Goal: Find specific page/section: Find specific page/section

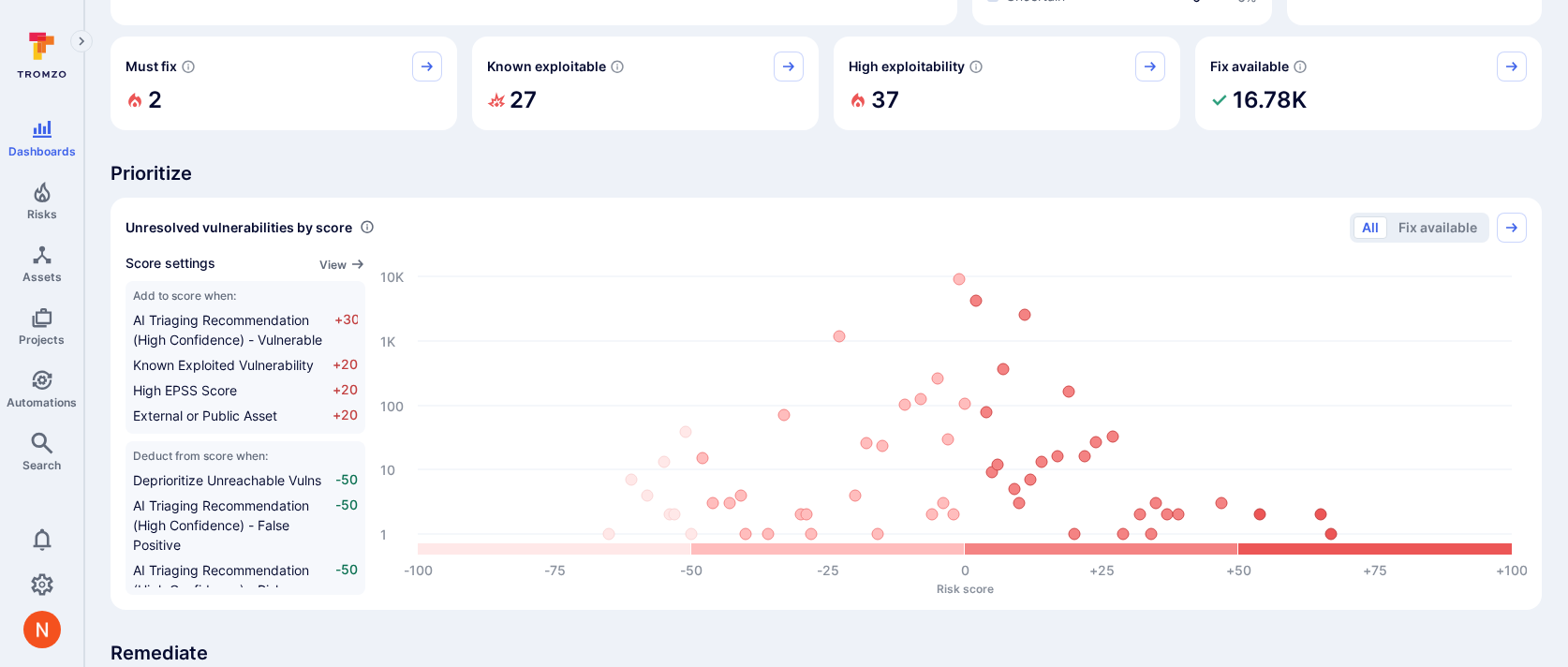
scroll to position [570, 0]
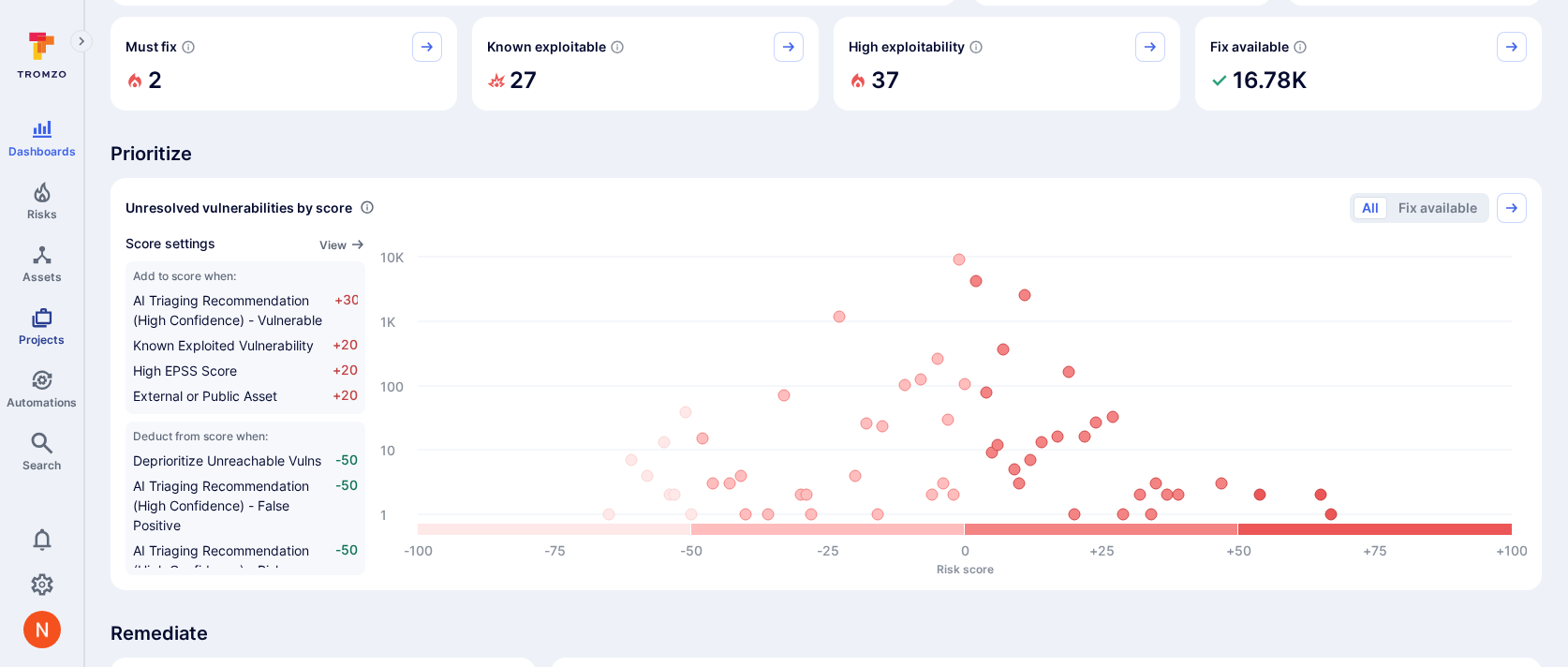
click at [44, 321] on icon "Projects" at bounding box center [41, 318] width 19 height 19
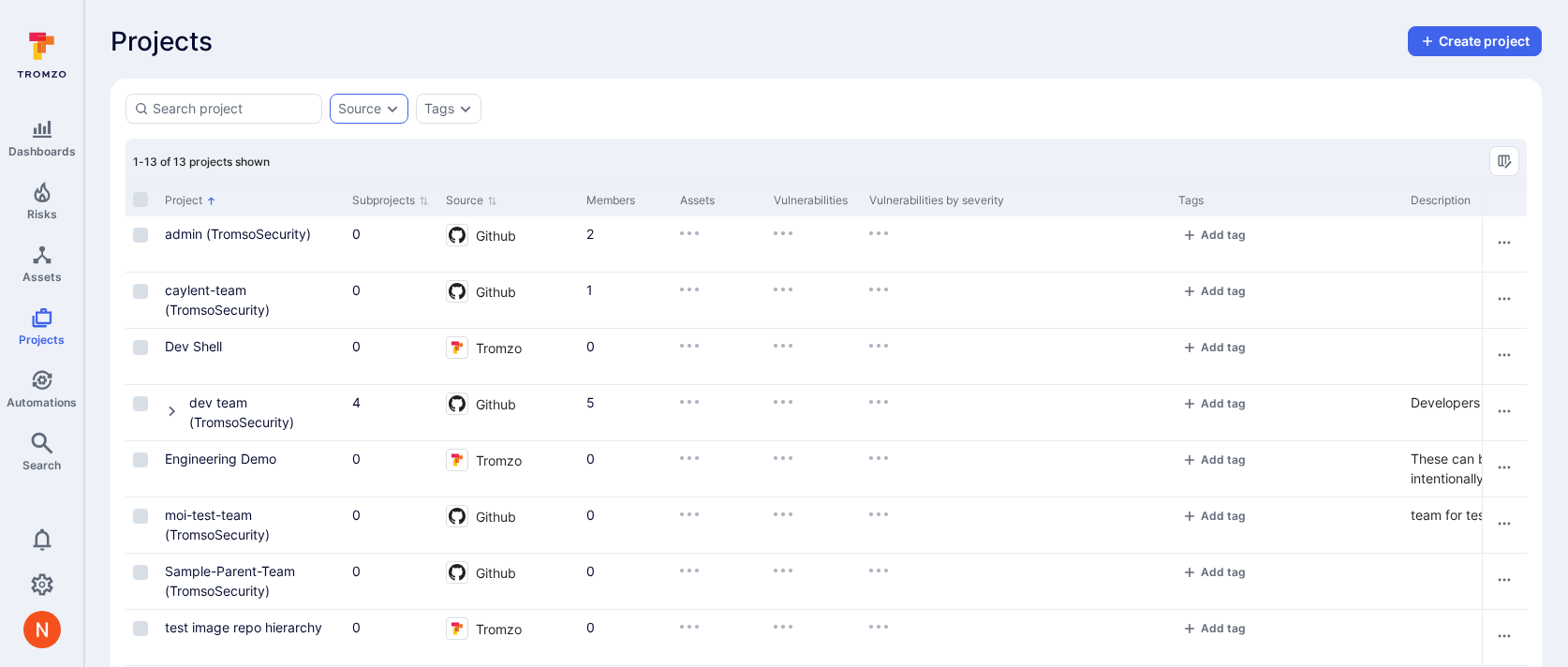
click at [387, 102] on icon "Expand dropdown" at bounding box center [392, 109] width 15 height 15
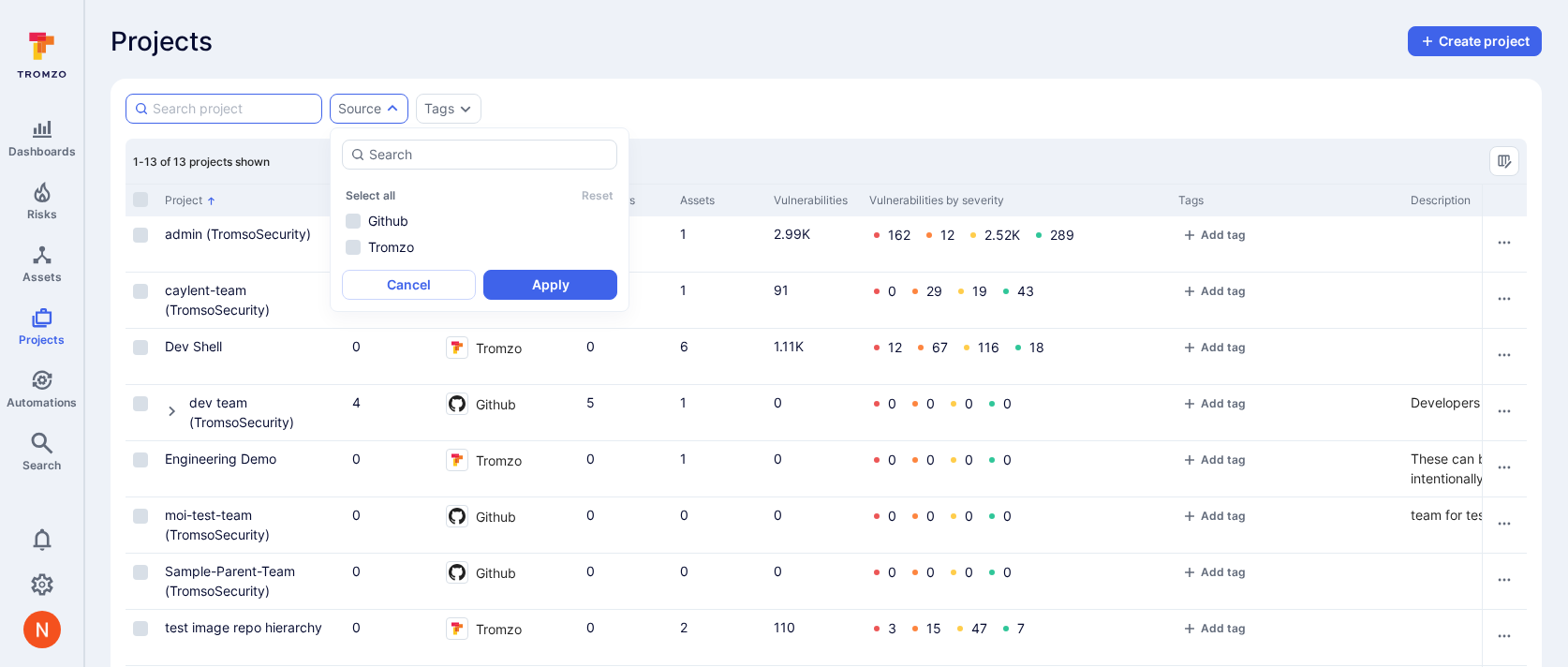
click at [272, 111] on input at bounding box center [234, 108] width 162 height 18
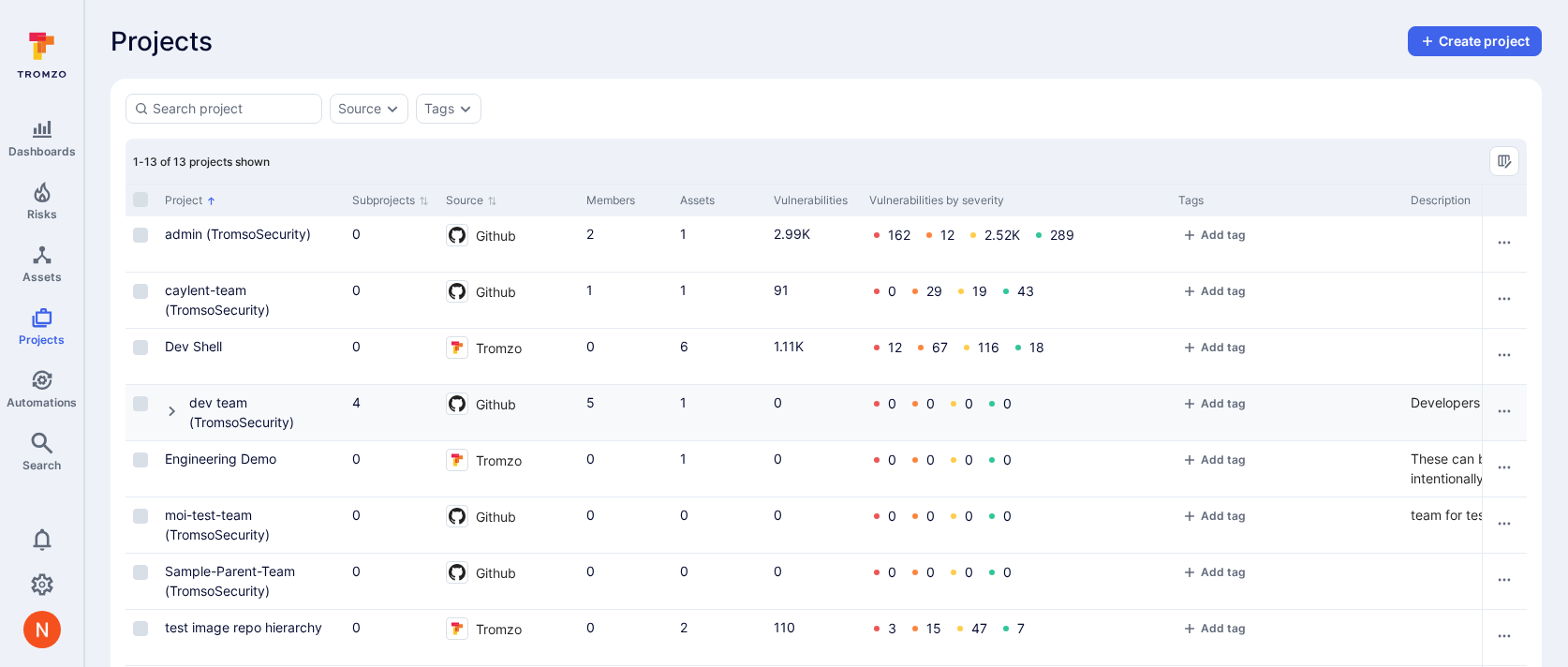
click at [162, 414] on div "dev team (TromsoSecurity)" at bounding box center [251, 411] width 187 height 55
click at [175, 411] on icon "Cell for Project" at bounding box center [172, 411] width 15 height 15
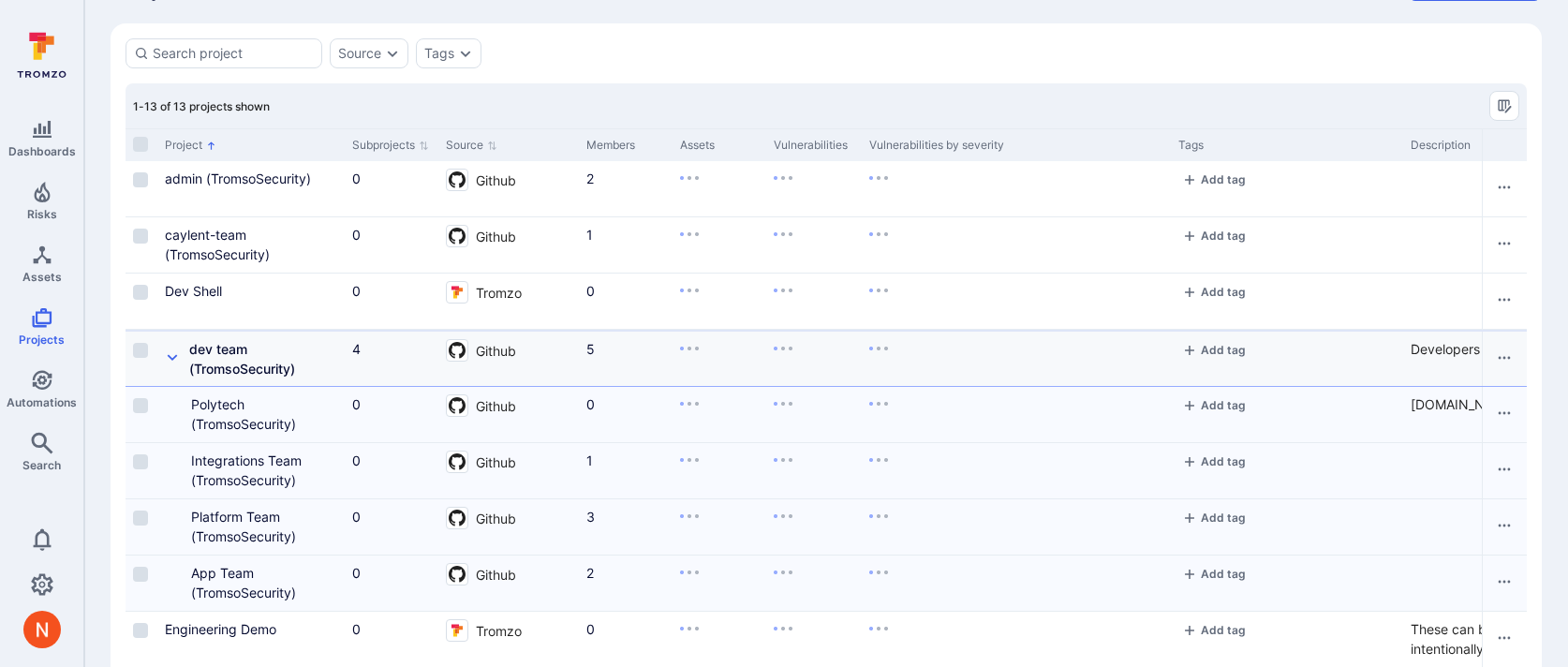
scroll to position [200, 0]
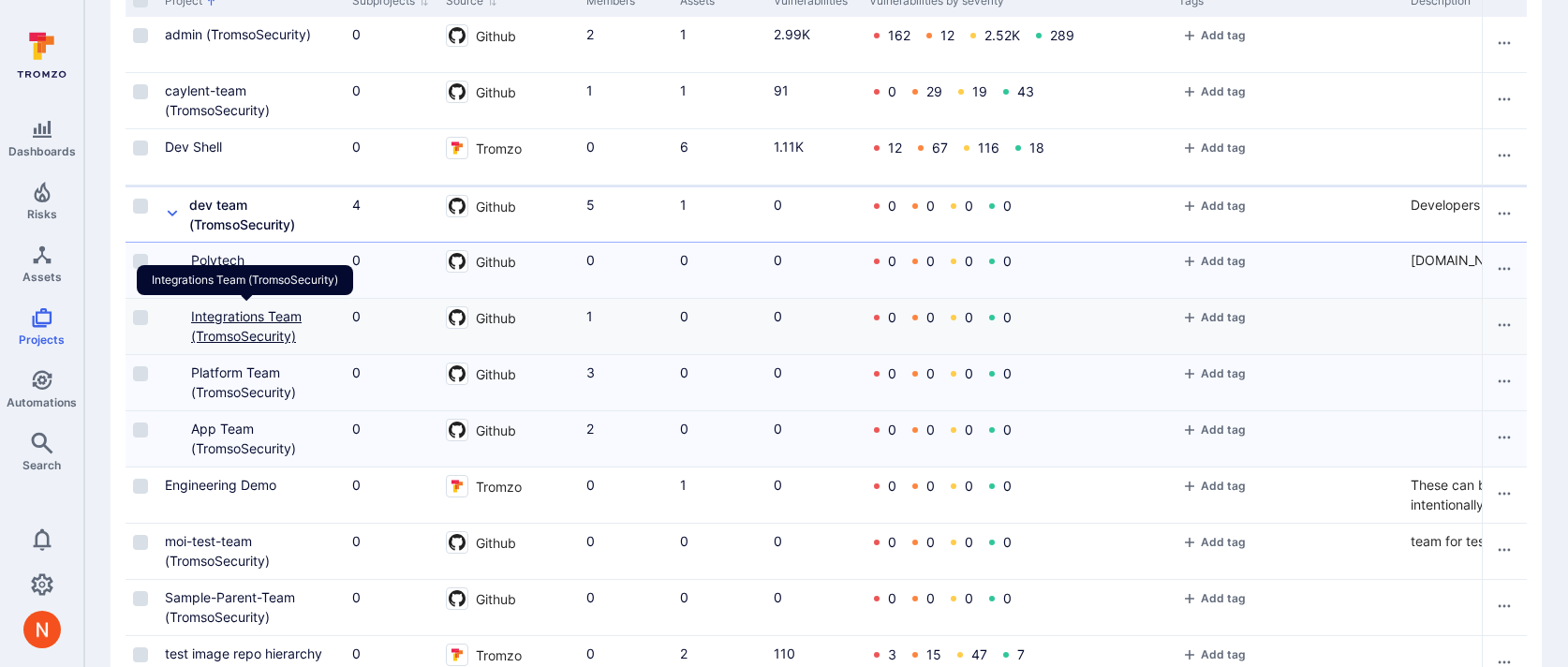
click at [261, 310] on link "Integrations Team (TromsoSecurity)" at bounding box center [246, 326] width 111 height 36
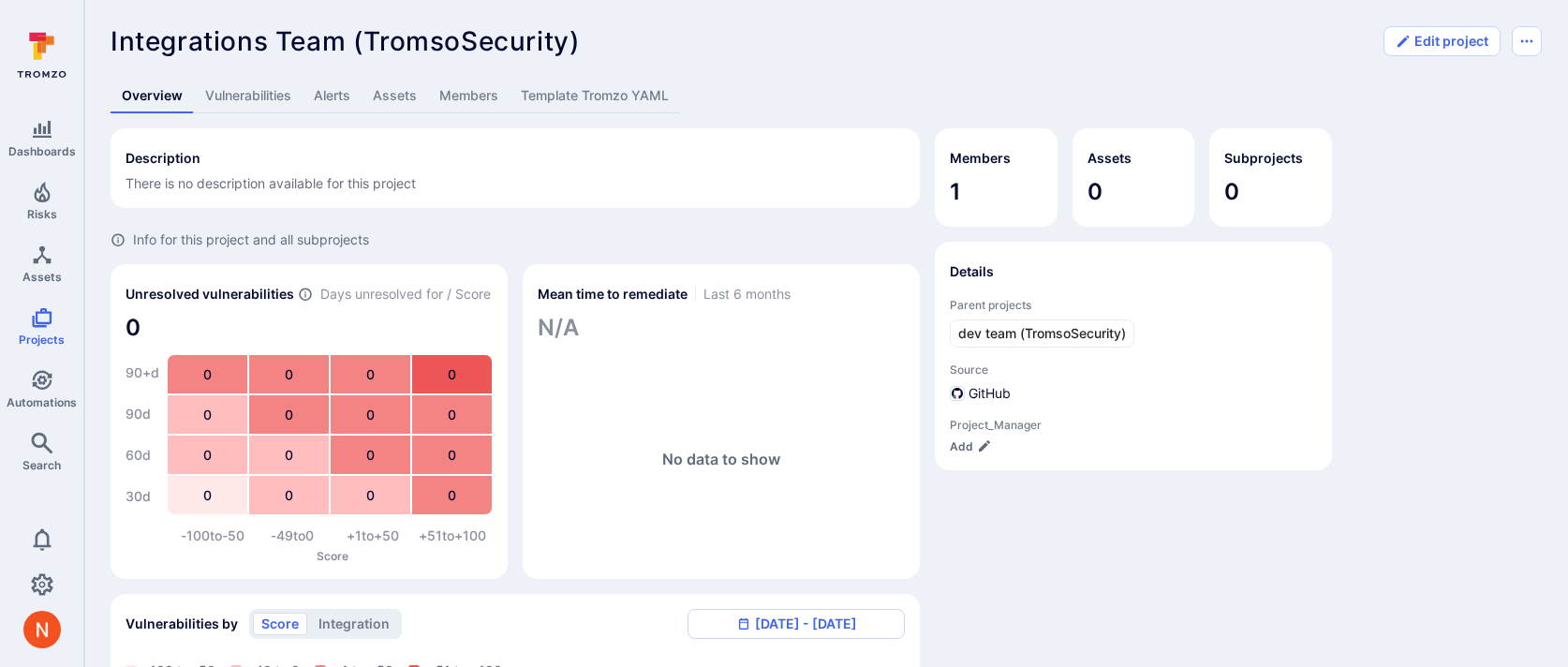
click at [365, 91] on link "Assets" at bounding box center [394, 96] width 66 height 35
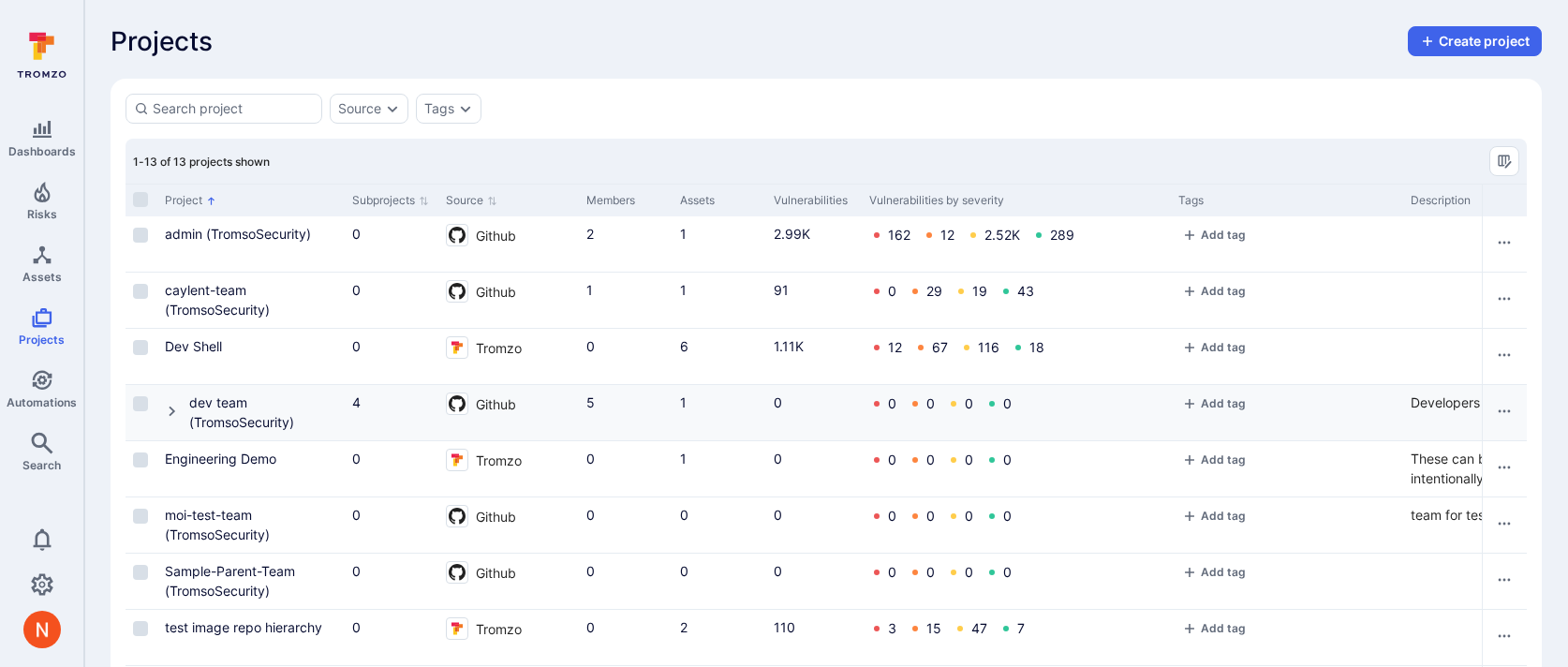
click at [166, 410] on icon "Cell for Project" at bounding box center [172, 411] width 15 height 15
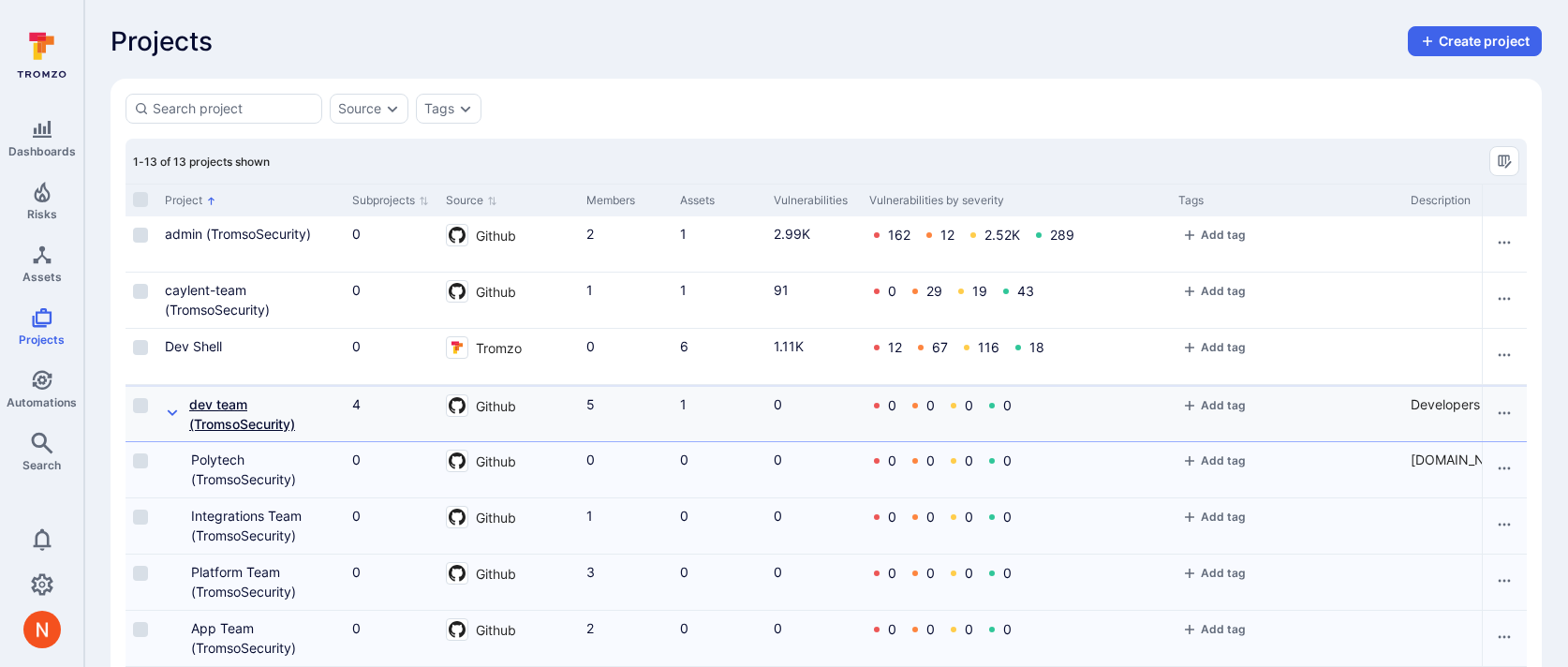
click at [207, 422] on link "dev team (TromsoSecurity)" at bounding box center [242, 413] width 106 height 36
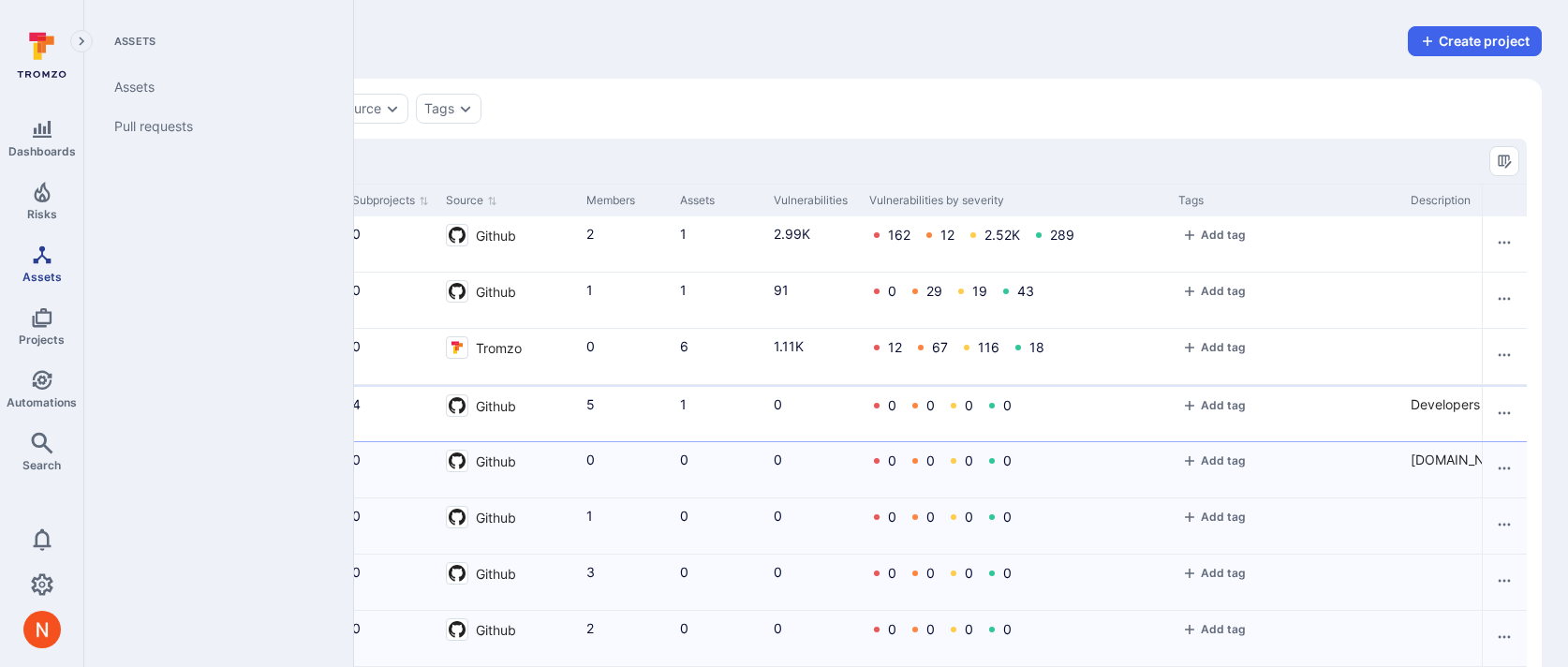
click at [29, 262] on link "Assets" at bounding box center [41, 263] width 84 height 55
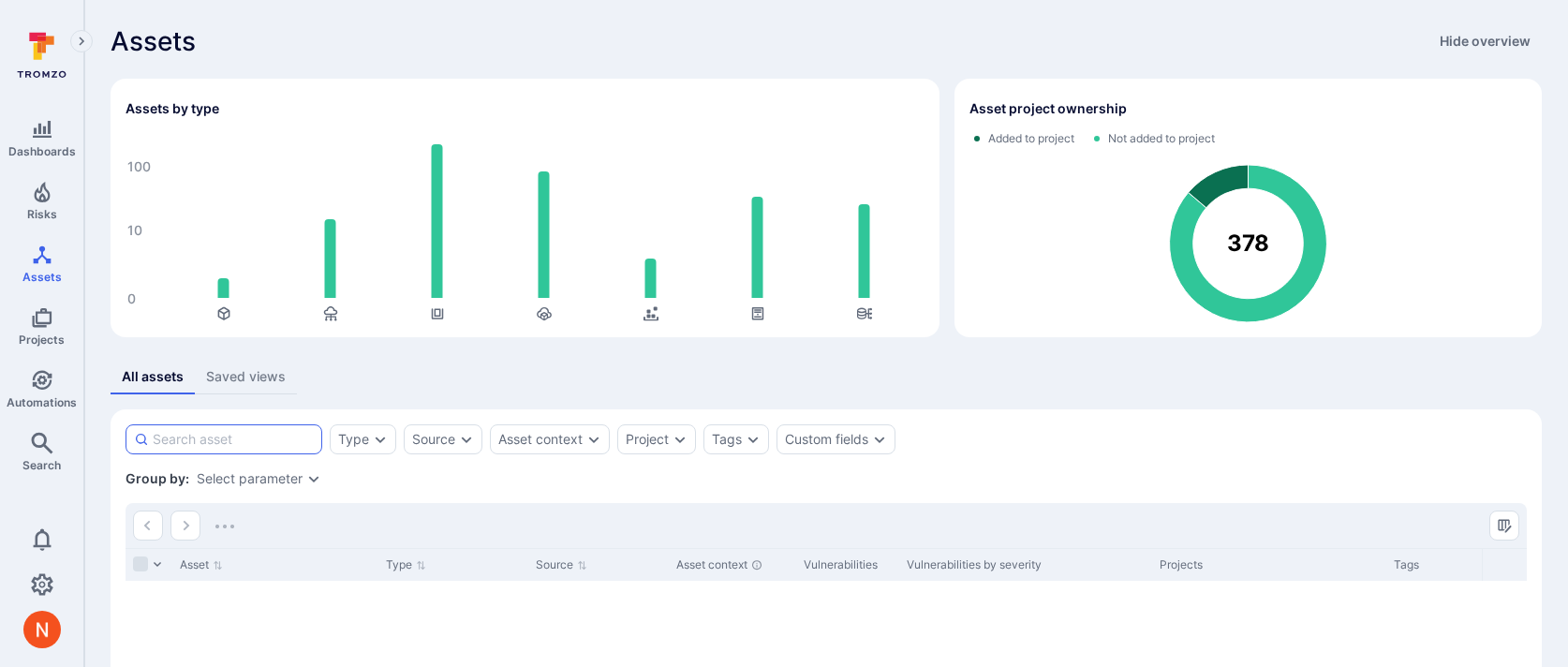
click at [206, 434] on input at bounding box center [234, 438] width 162 height 18
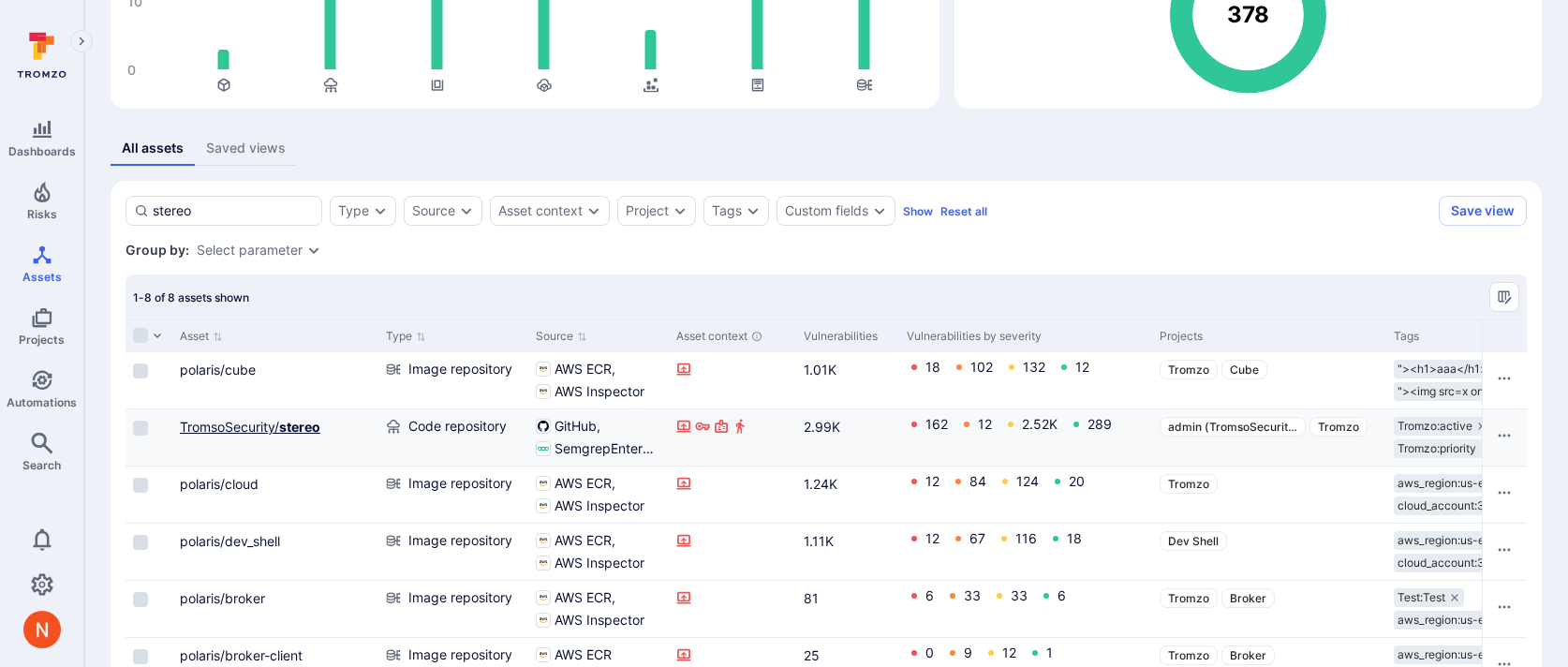
scroll to position [232, 0]
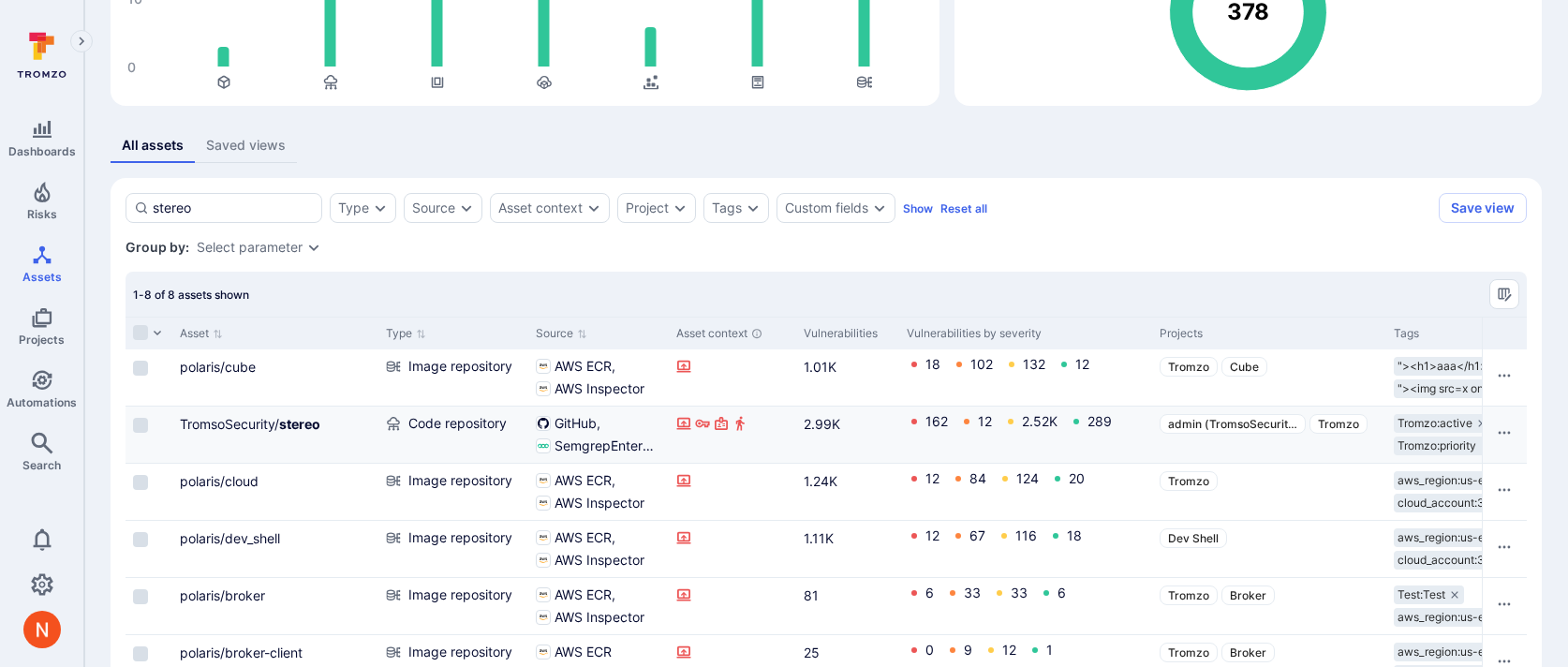
type input "stereo"
click at [233, 415] on div "TromsoSecurity/ stereo" at bounding box center [275, 424] width 191 height 19
click at [237, 424] on link "TromsoSecurity/ stereo" at bounding box center [250, 424] width 140 height 16
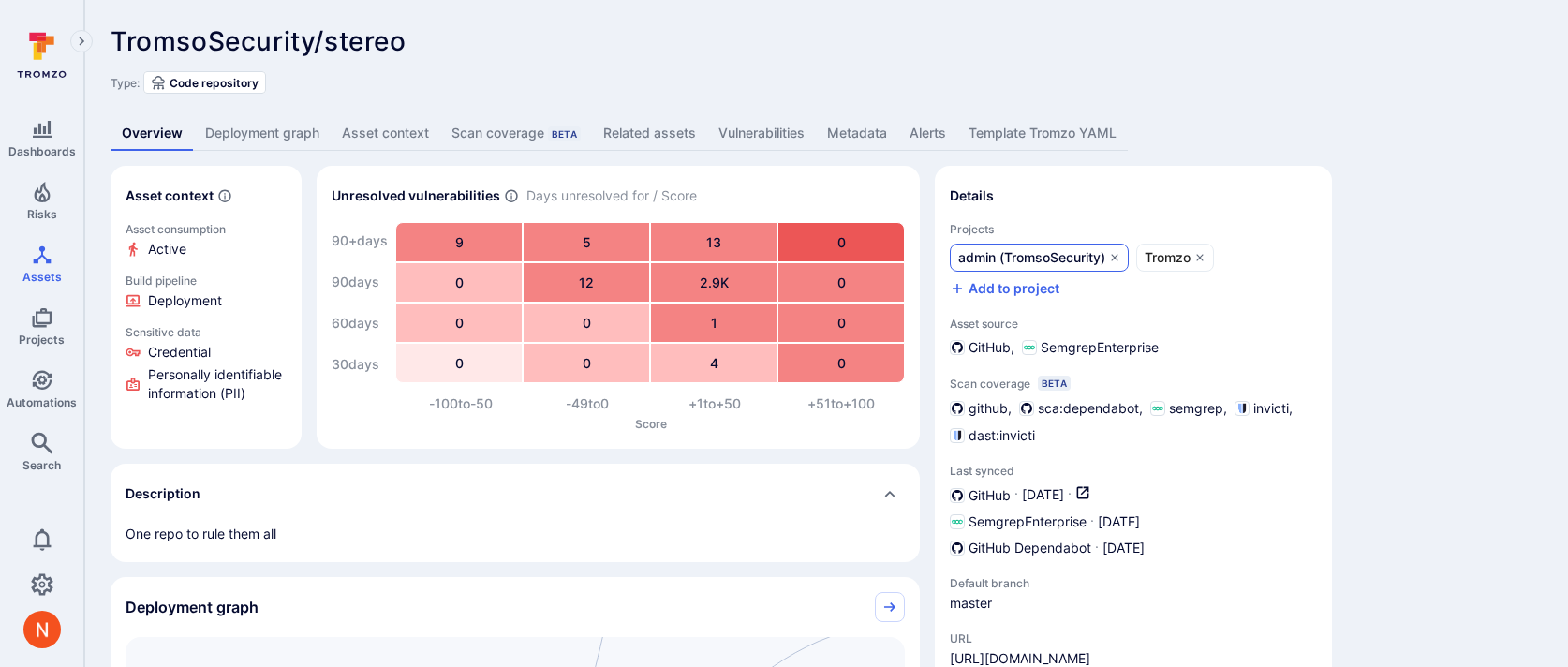
click at [1033, 269] on link "admin (TromsoSecurity)" at bounding box center [1039, 257] width 179 height 28
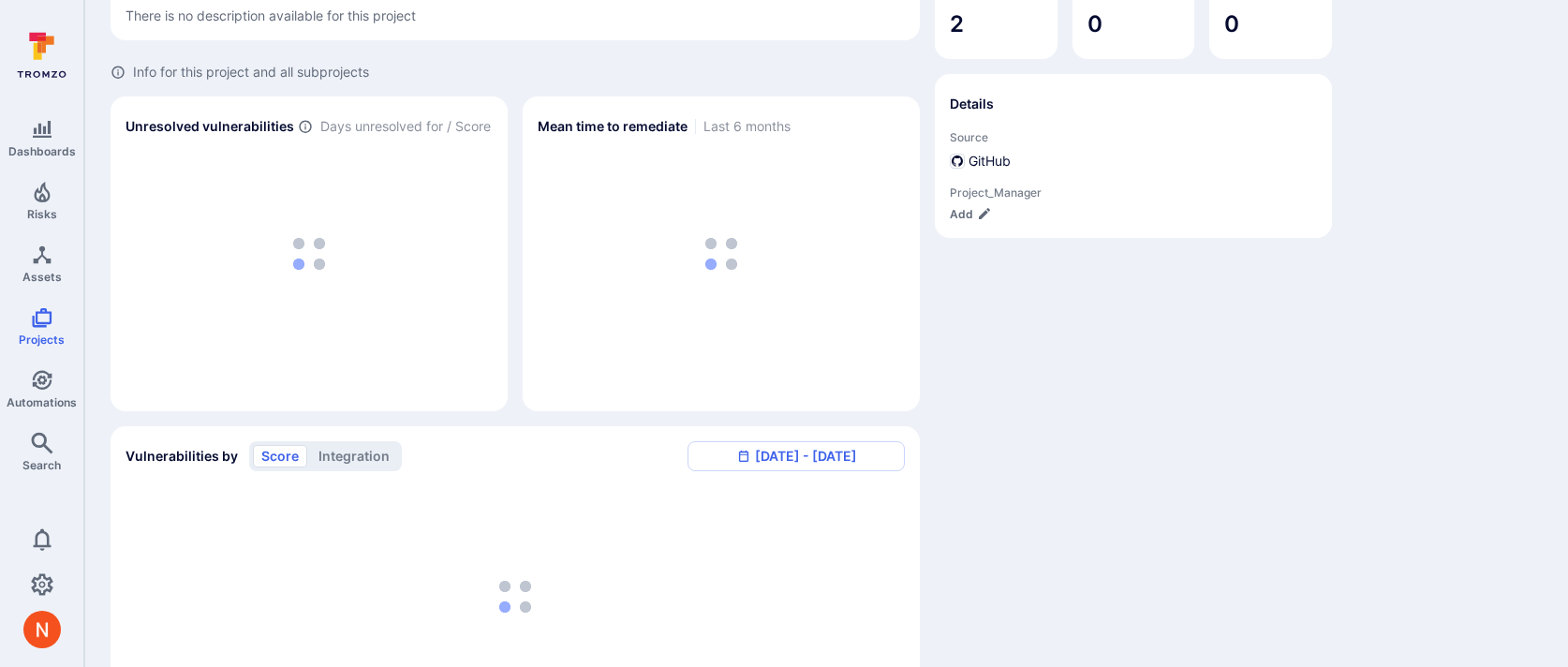
scroll to position [463, 0]
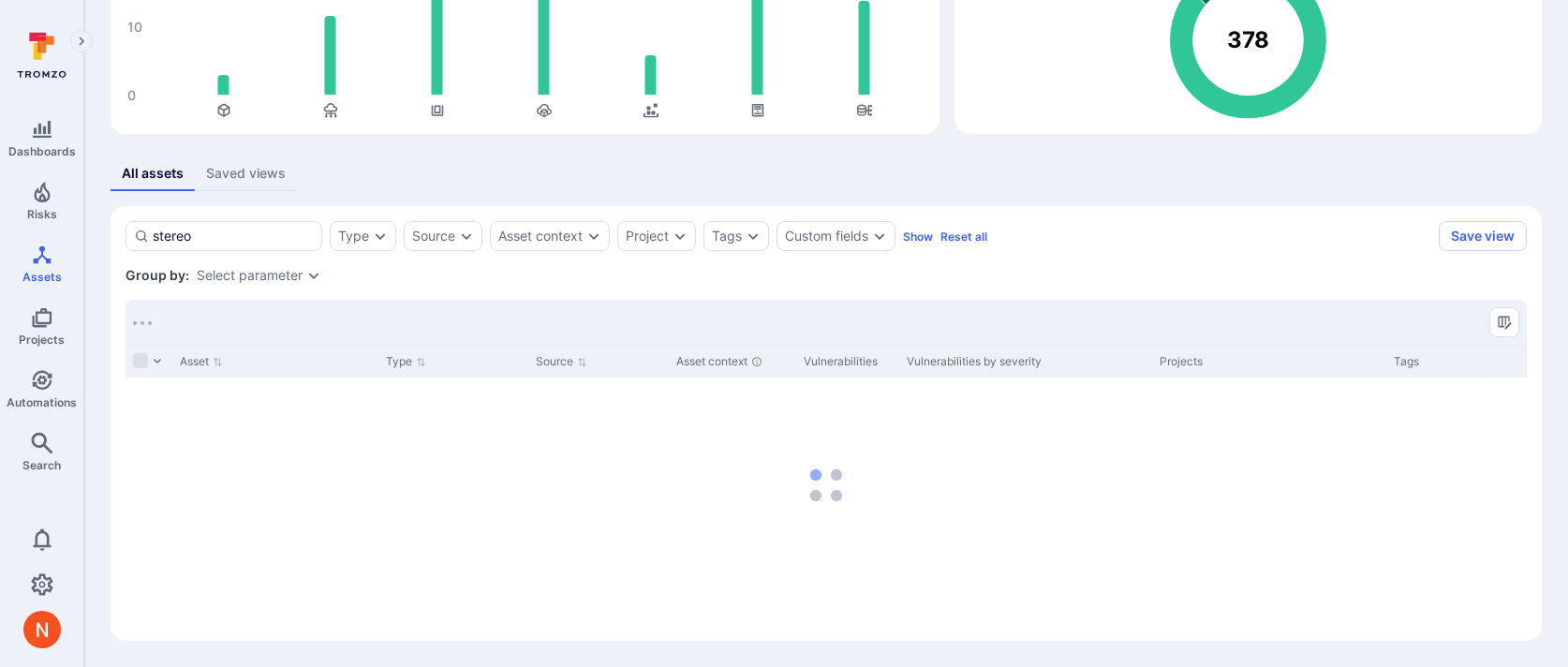
scroll to position [232, 0]
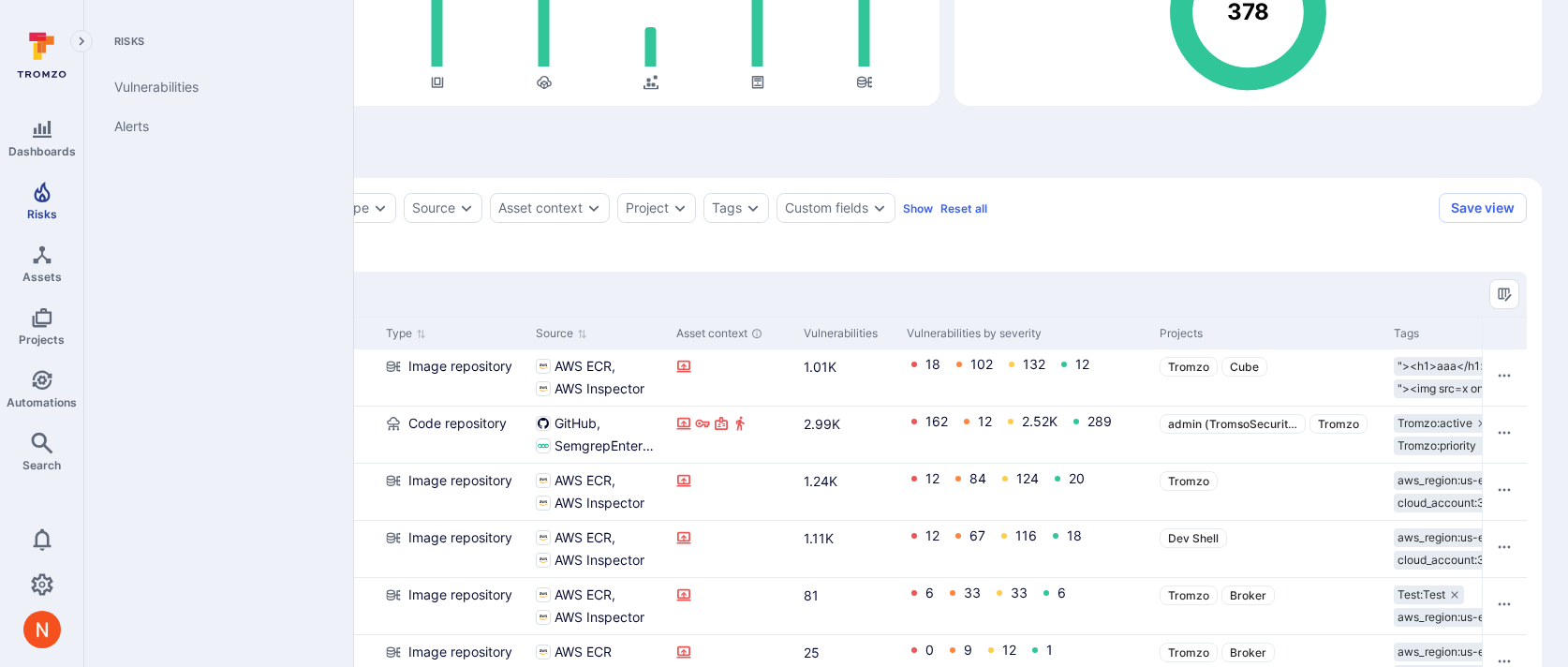
click at [46, 204] on link "Risks" at bounding box center [41, 200] width 84 height 55
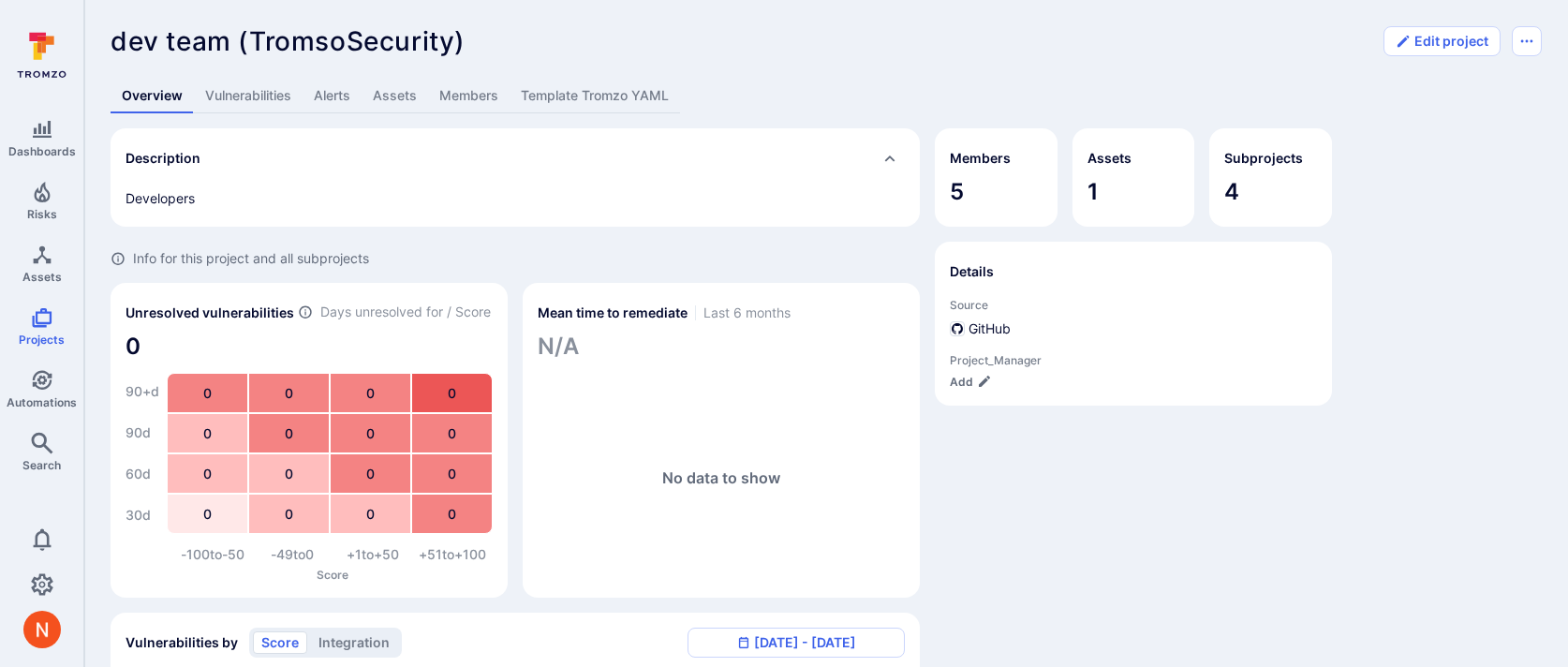
click at [396, 82] on link "Assets" at bounding box center [394, 96] width 66 height 35
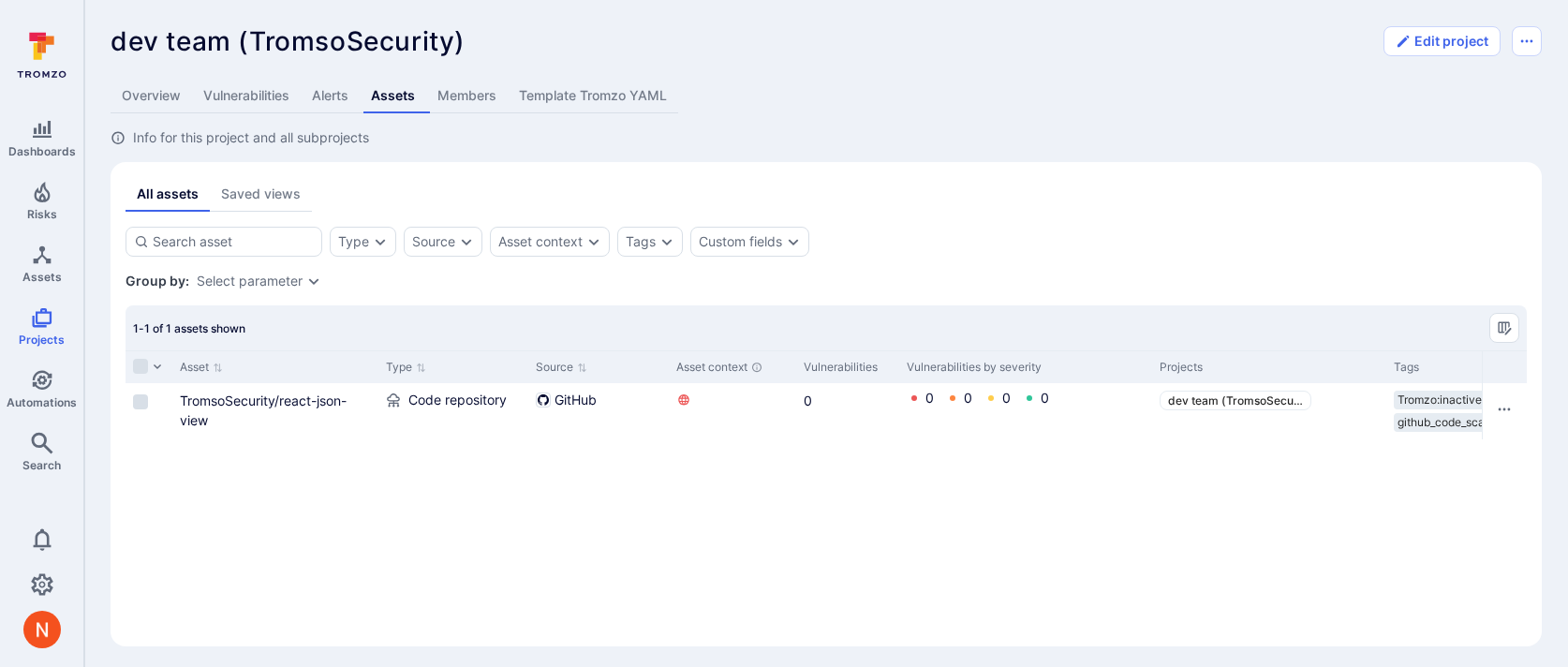
scroll to position [6, 0]
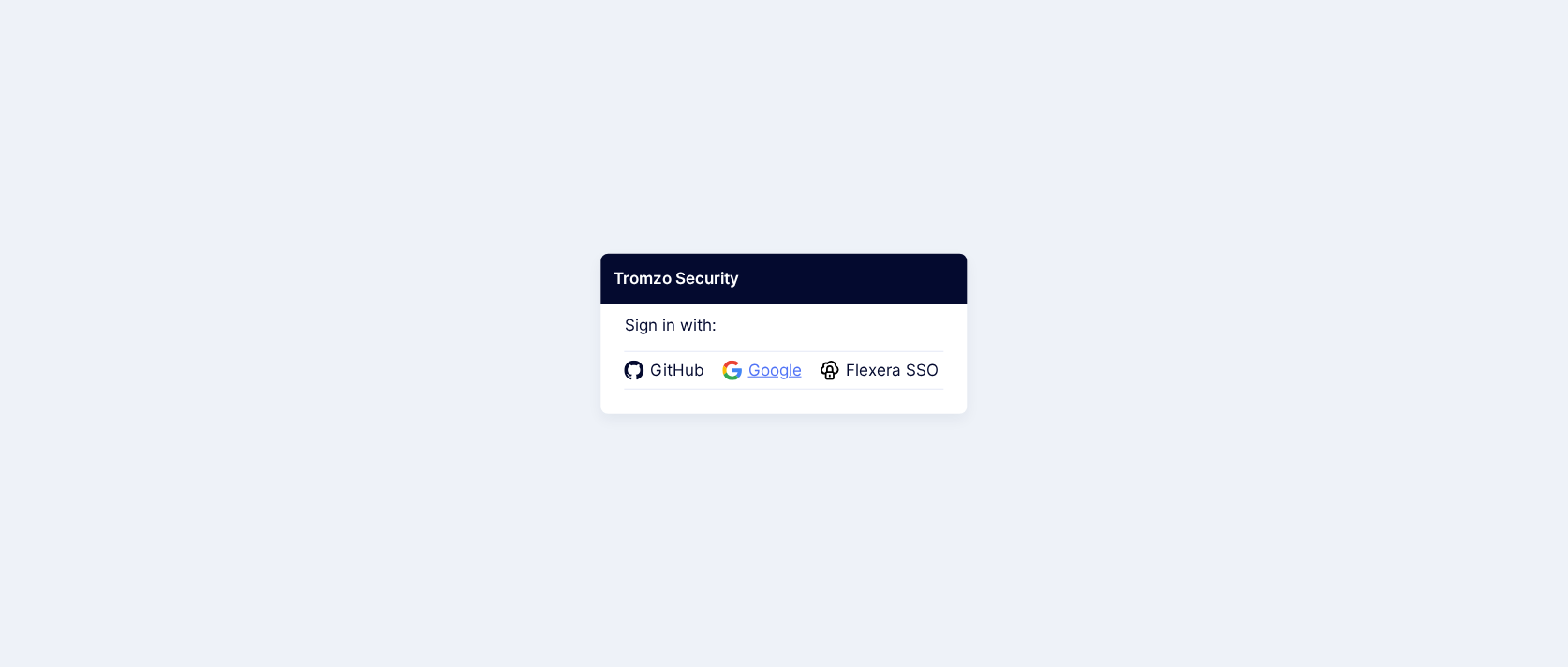
click at [760, 377] on span "Google" at bounding box center [775, 370] width 64 height 24
